Goal: Information Seeking & Learning: Learn about a topic

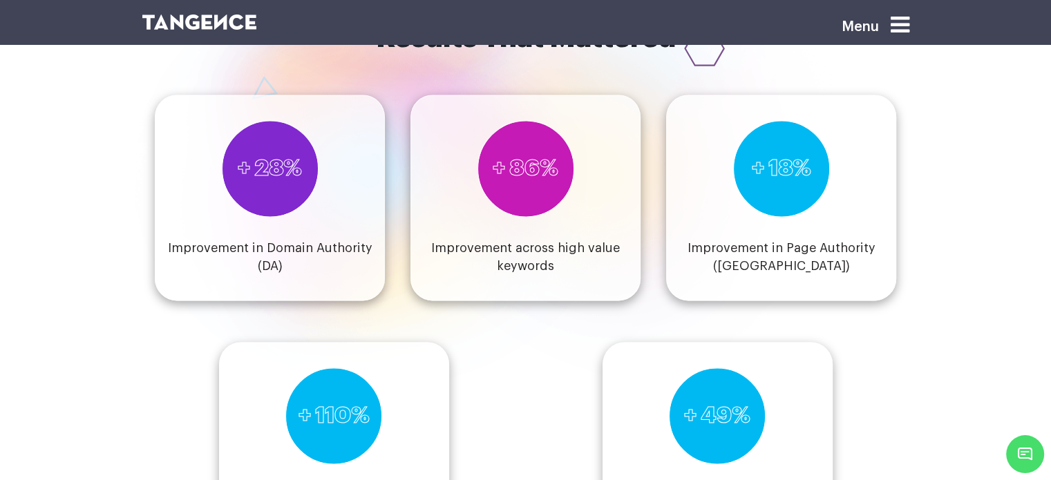
scroll to position [1993, 0]
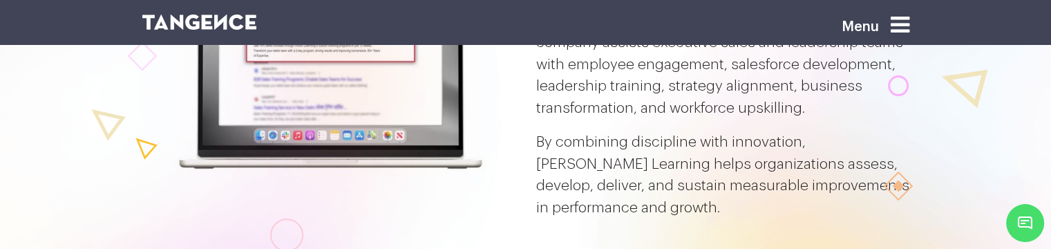
scroll to position [115, 0]
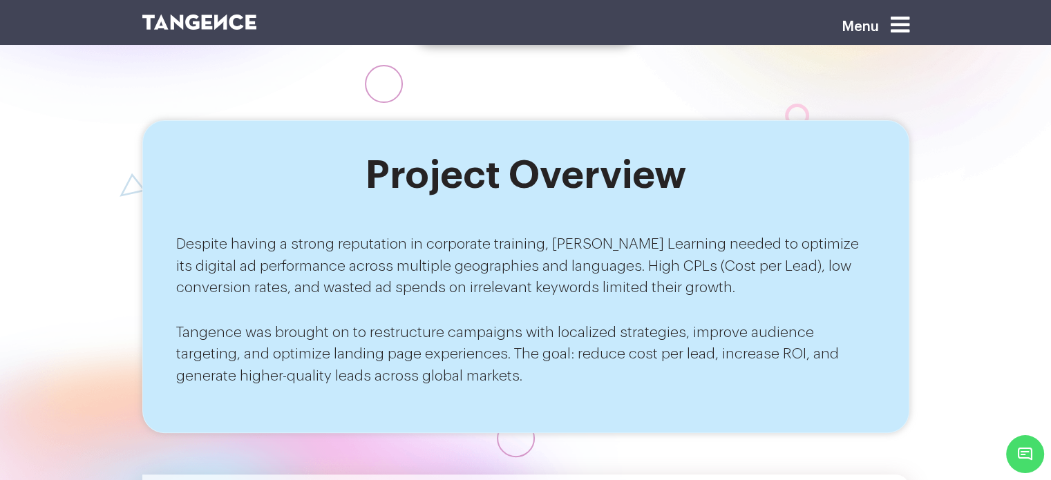
scroll to position [478, 0]
